Goal: Navigation & Orientation: Find specific page/section

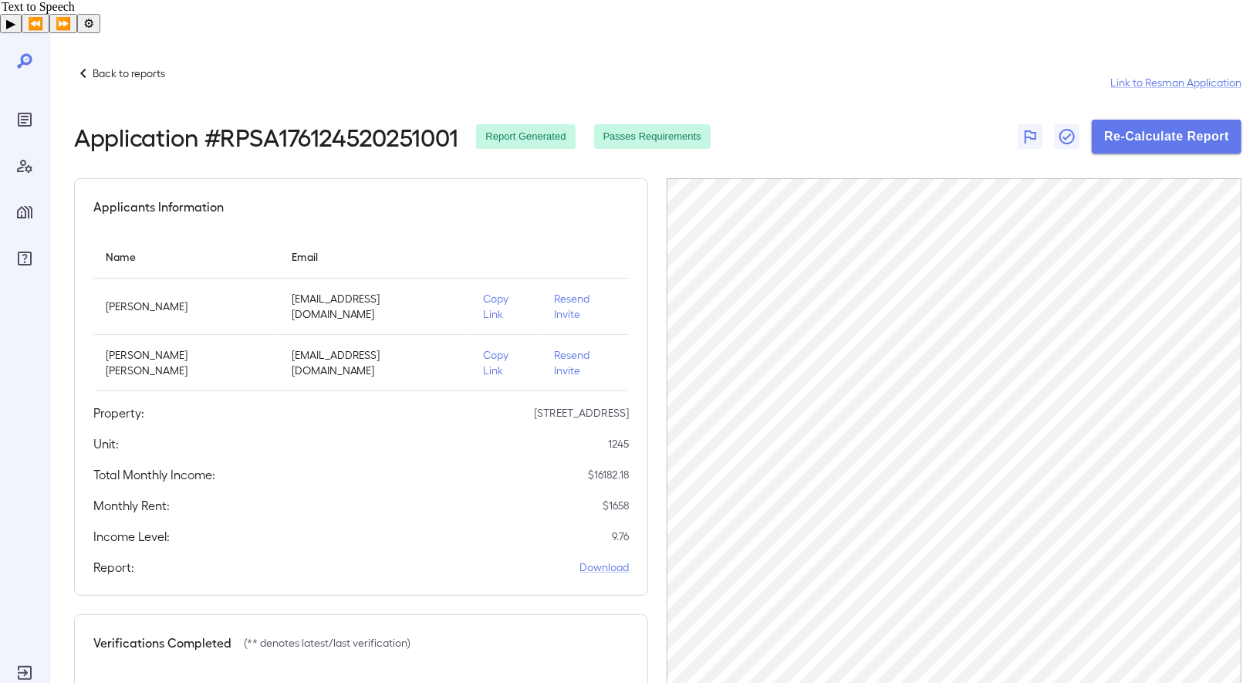
click at [172, 64] on div "Back to reports Link to Resman Application" at bounding box center [657, 82] width 1167 height 37
click at [142, 66] on p "Back to reports" at bounding box center [129, 73] width 73 height 15
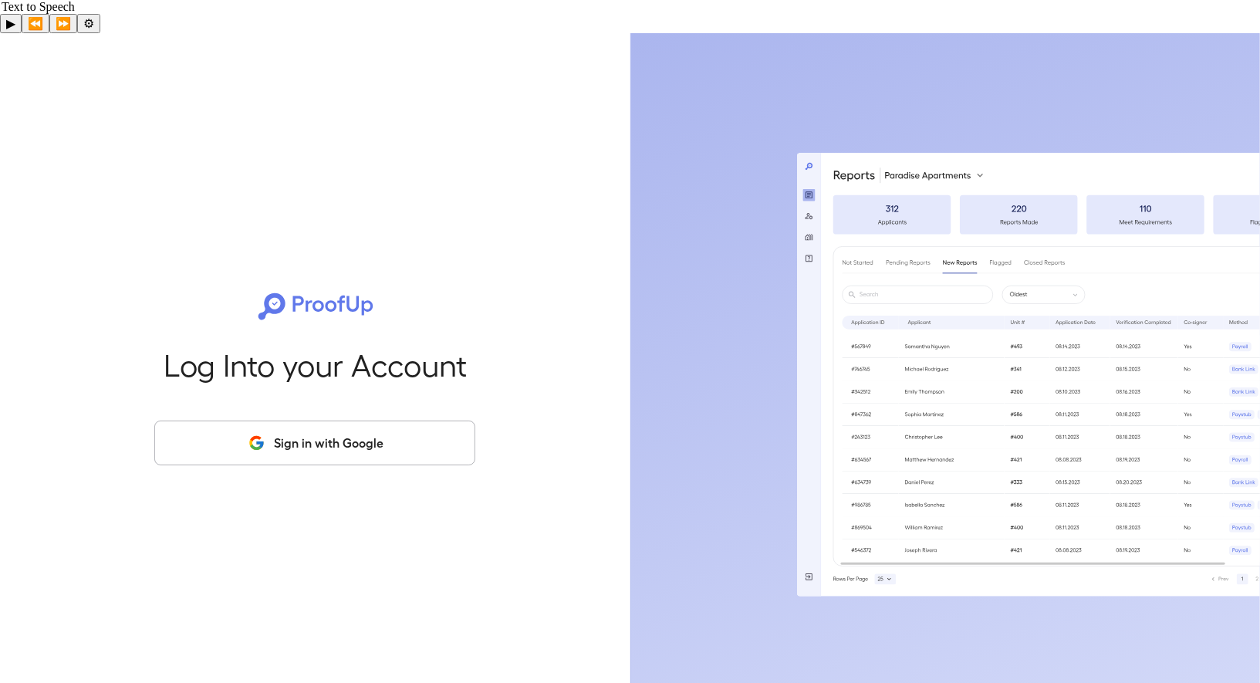
click at [263, 420] on button "Sign in with Google" at bounding box center [314, 442] width 321 height 45
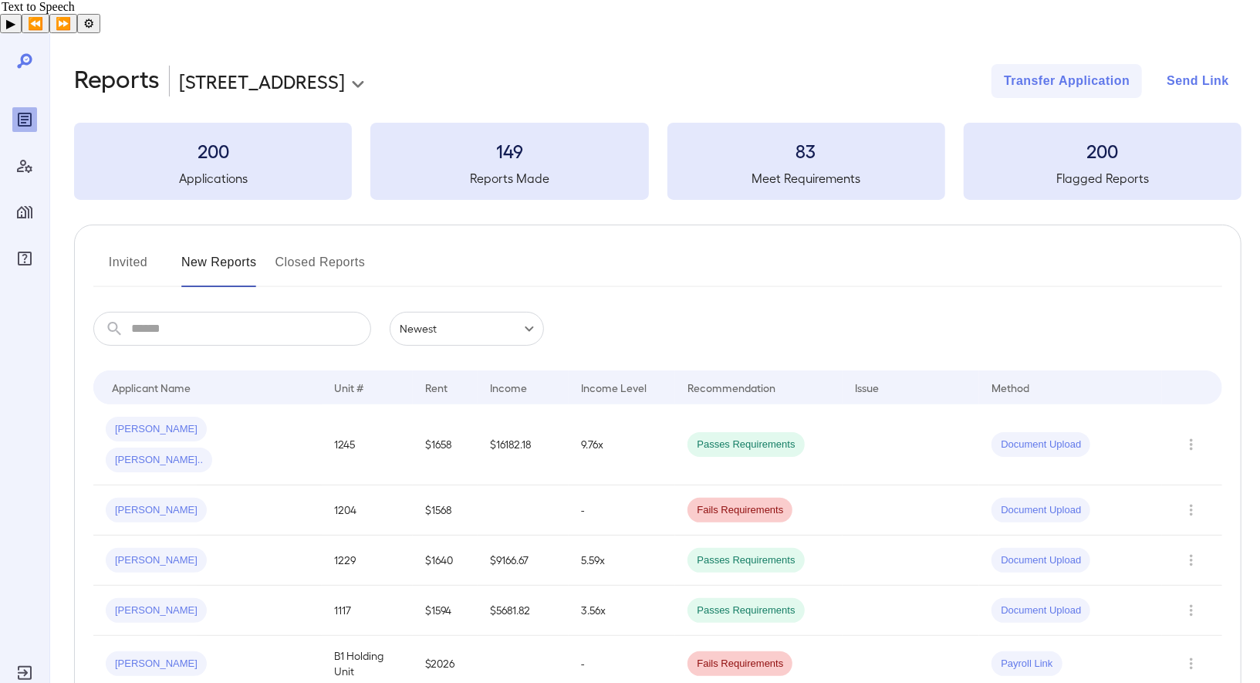
click at [1186, 64] on button "Send Link" at bounding box center [1197, 81] width 87 height 34
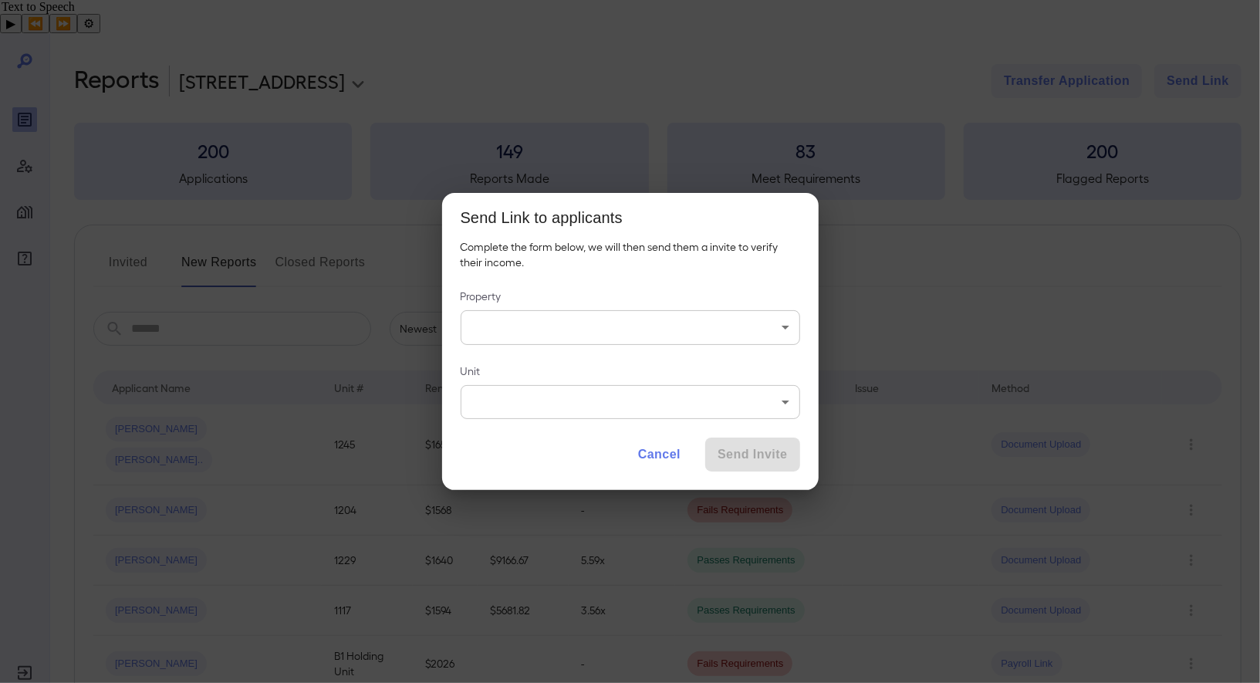
click at [660, 450] on button "Cancel" at bounding box center [659, 454] width 67 height 34
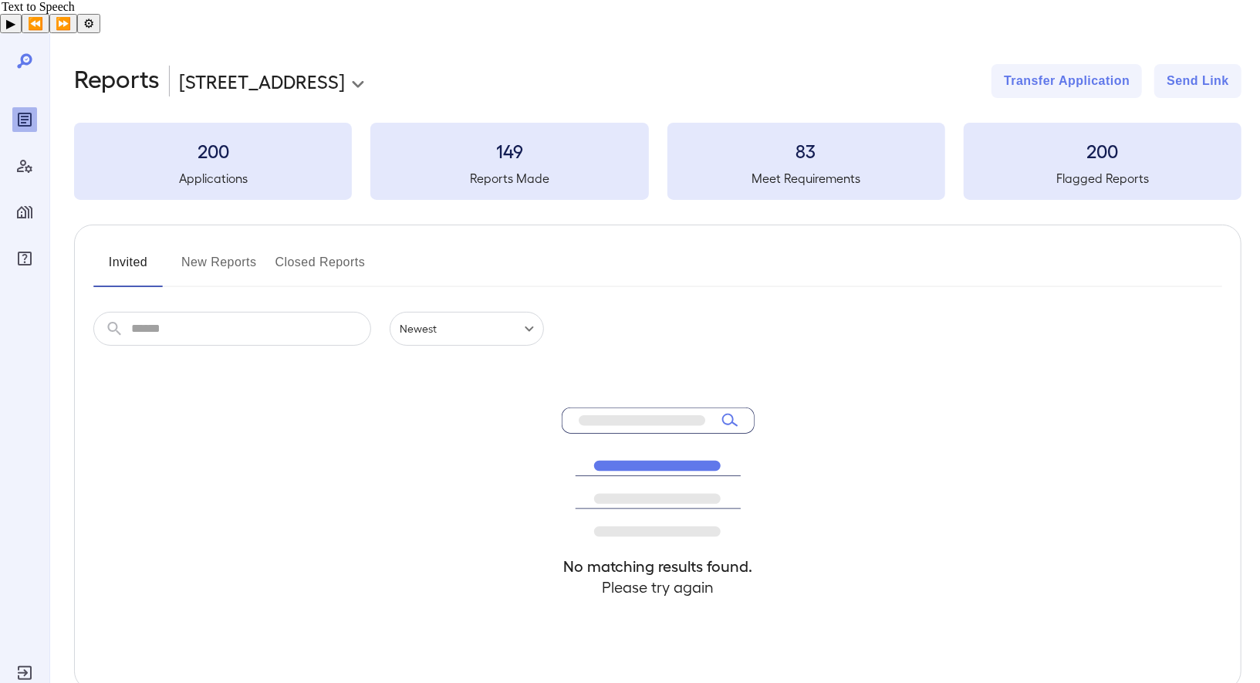
click at [230, 250] on button "New Reports" at bounding box center [219, 268] width 76 height 37
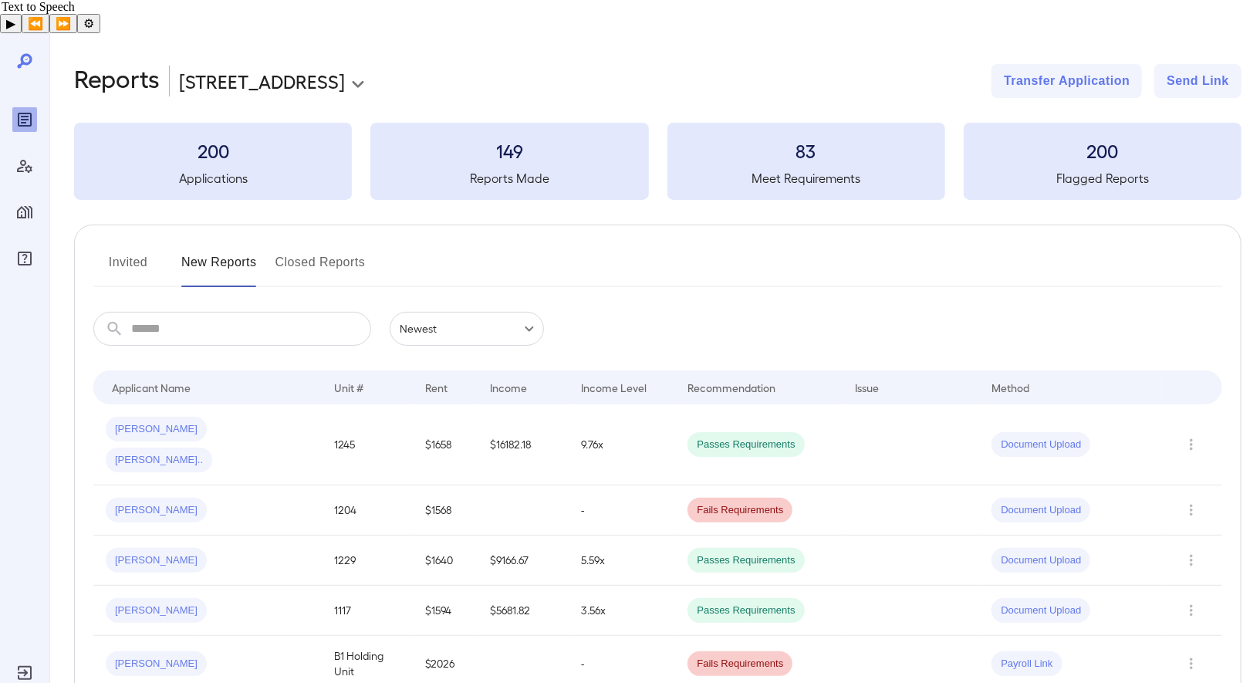
click at [319, 250] on button "Closed Reports" at bounding box center [320, 268] width 90 height 37
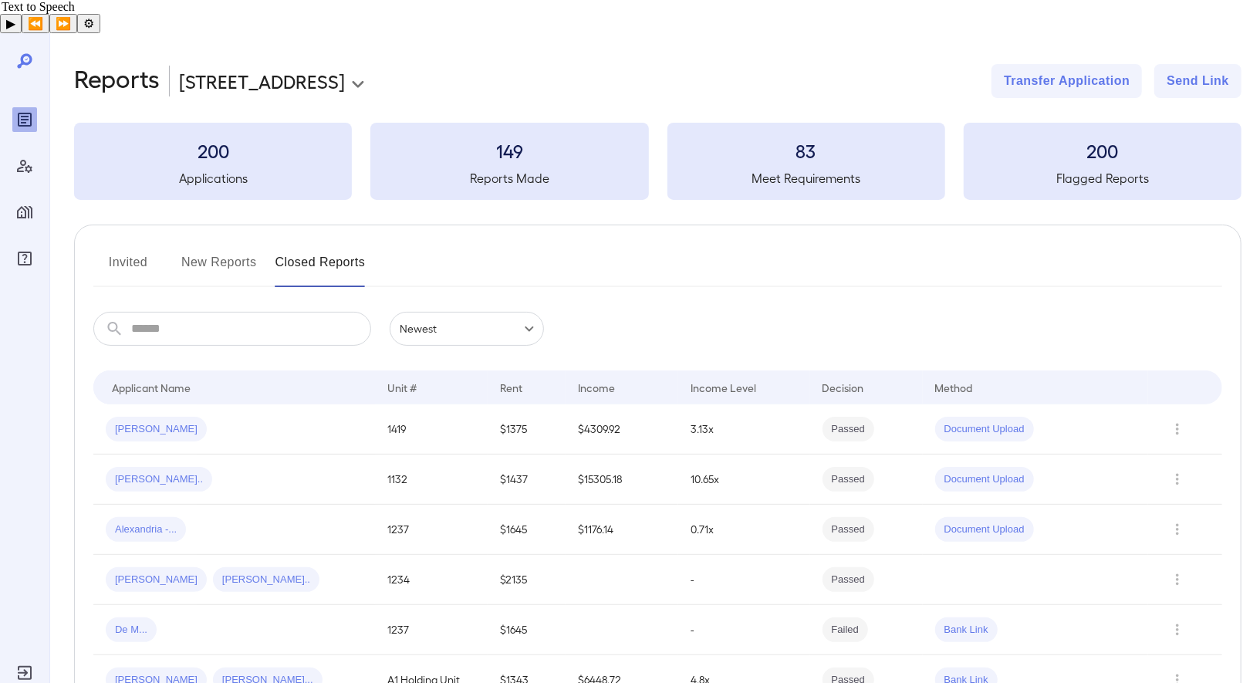
click at [144, 250] on button "Invited" at bounding box center [127, 268] width 69 height 37
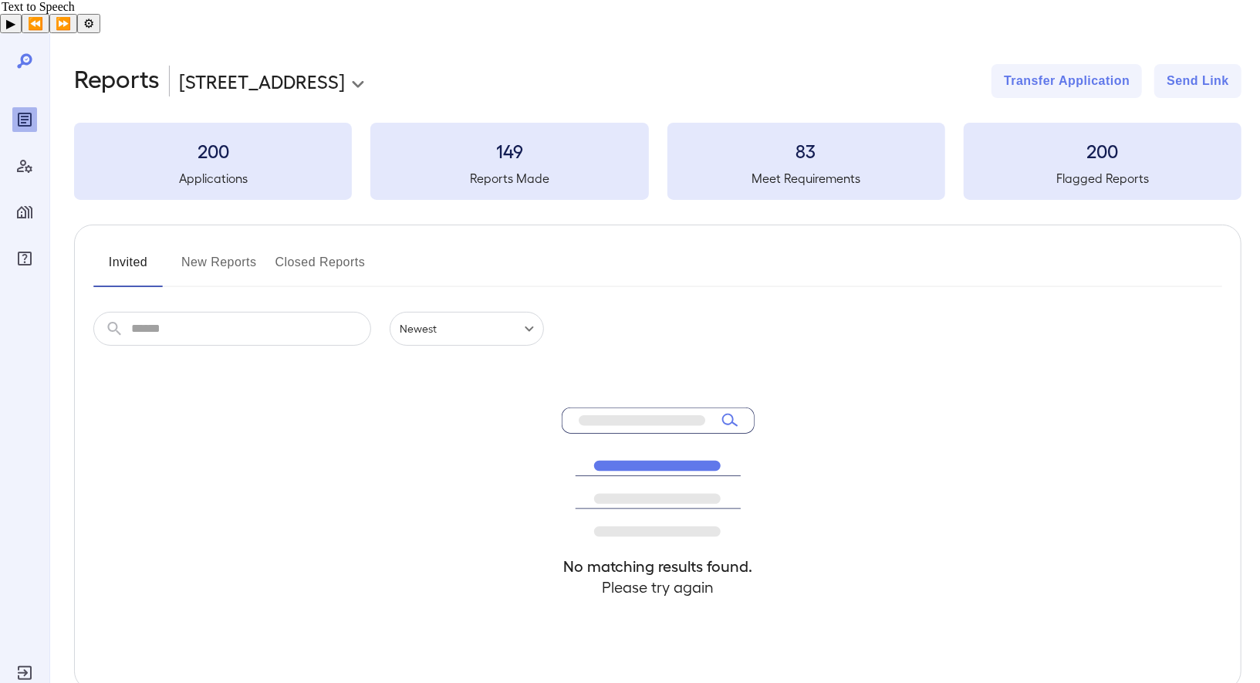
click at [223, 250] on button "New Reports" at bounding box center [219, 268] width 76 height 37
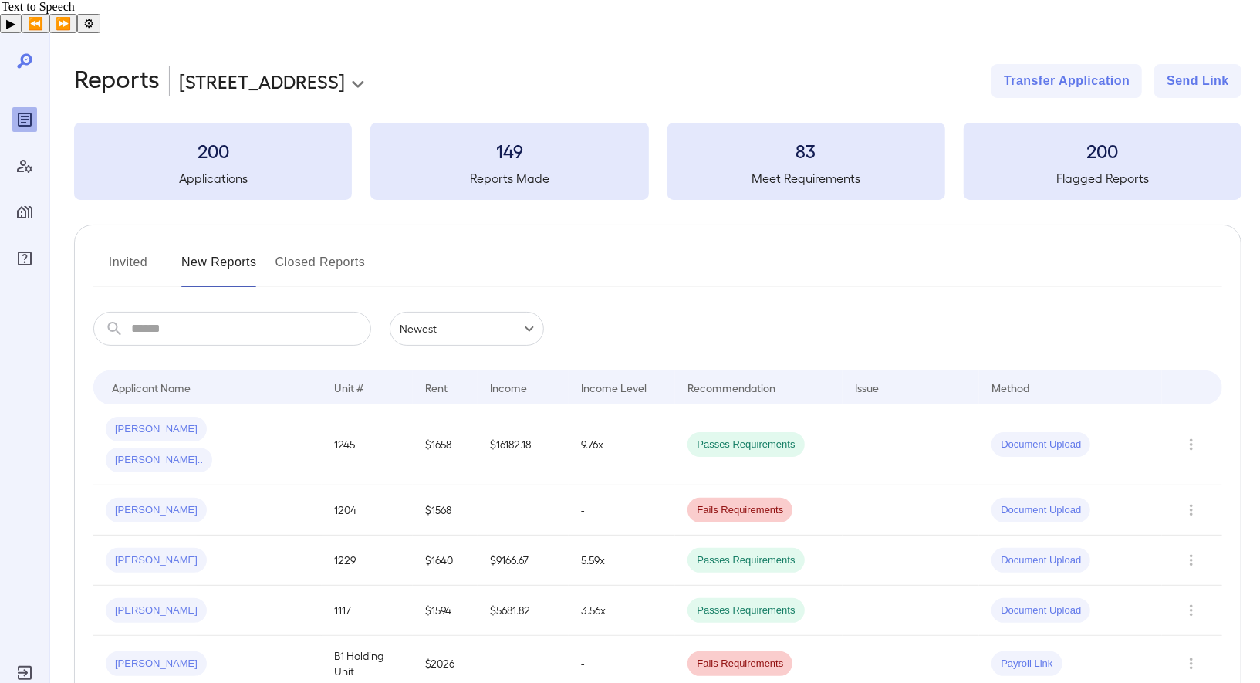
scroll to position [73, 0]
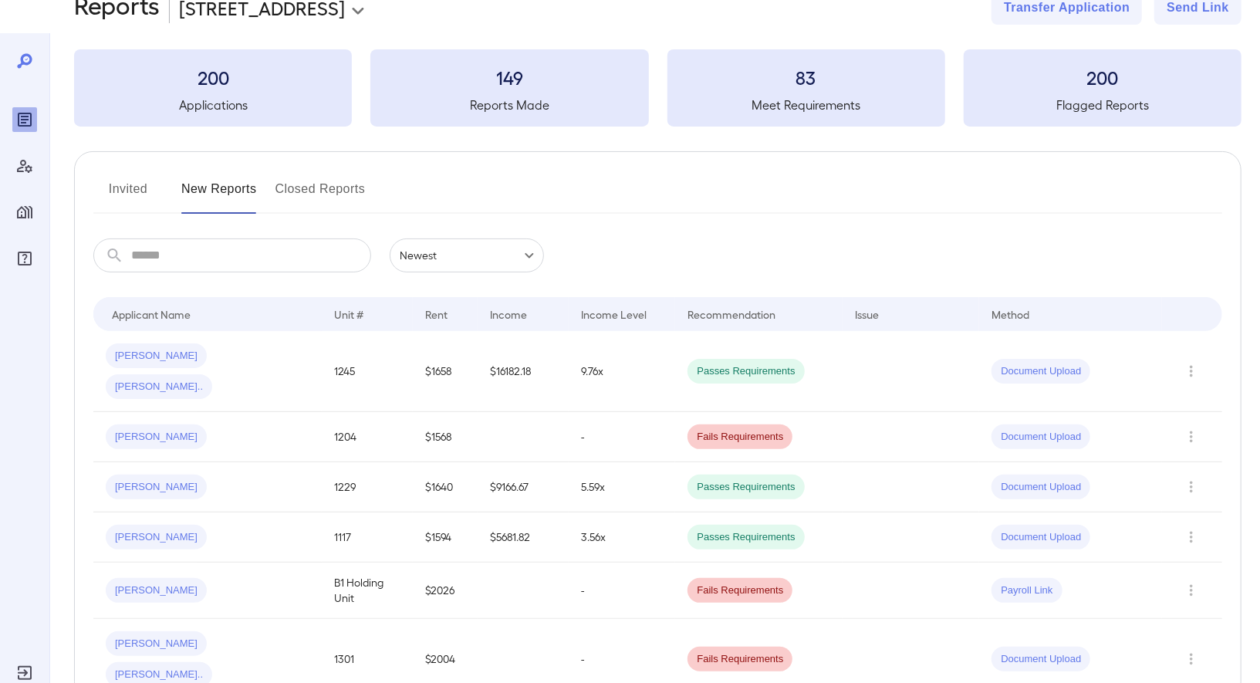
click at [177, 643] on p "100" at bounding box center [174, 650] width 16 height 15
click at [140, 177] on button "Invited" at bounding box center [127, 195] width 69 height 37
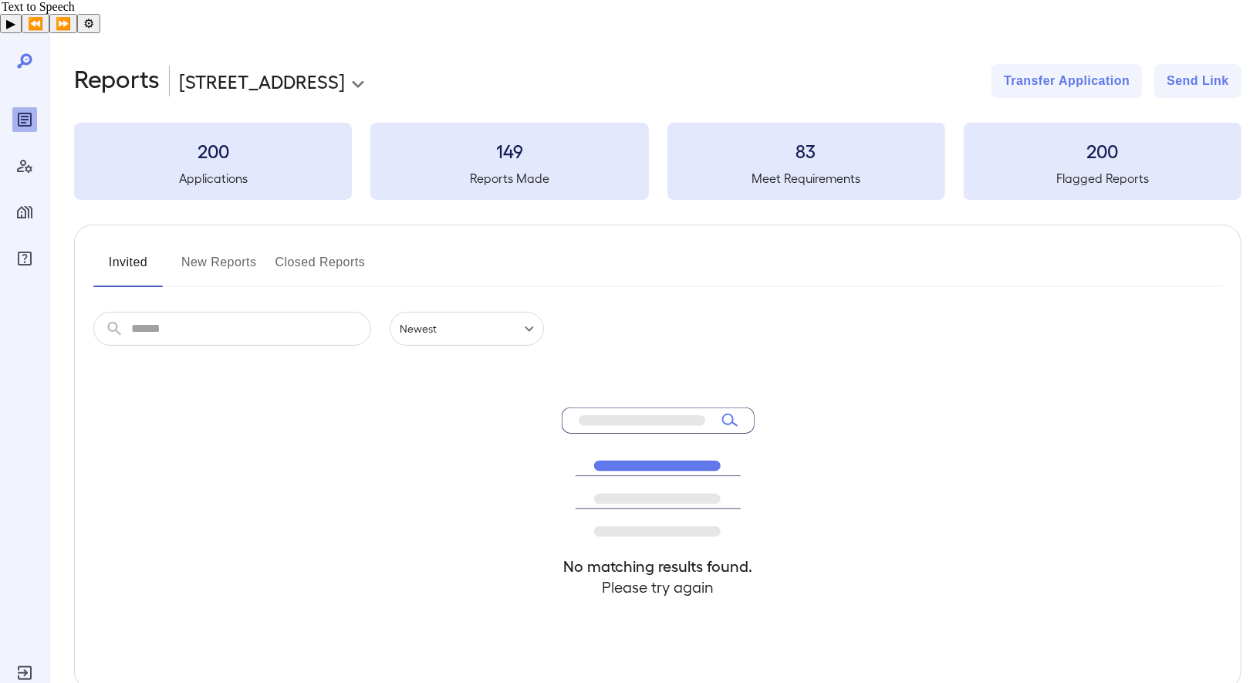
click at [289, 250] on button "Closed Reports" at bounding box center [320, 268] width 90 height 37
